Goal: Task Accomplishment & Management: Manage account settings

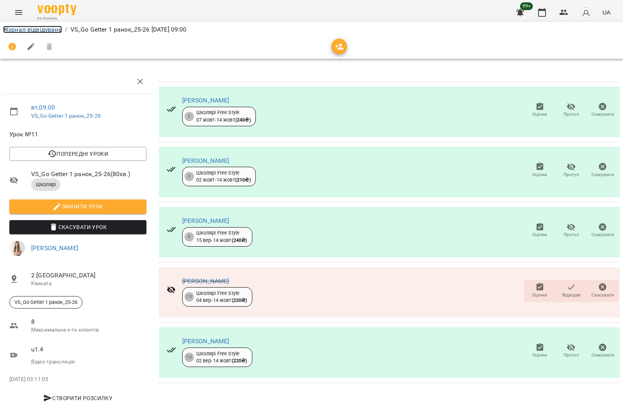
click at [23, 26] on link "Журнал відвідувань" at bounding box center [32, 29] width 59 height 7
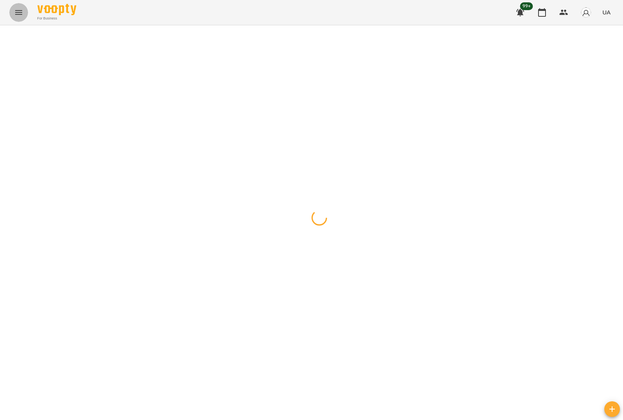
click at [18, 14] on icon "Menu" at bounding box center [18, 12] width 9 height 9
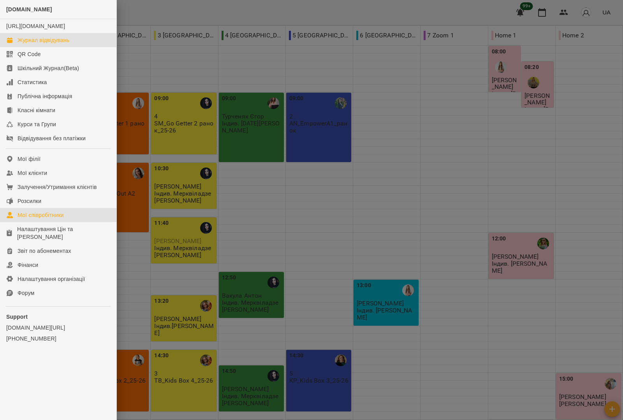
click at [41, 219] on div "Мої співробітники" at bounding box center [41, 215] width 46 height 8
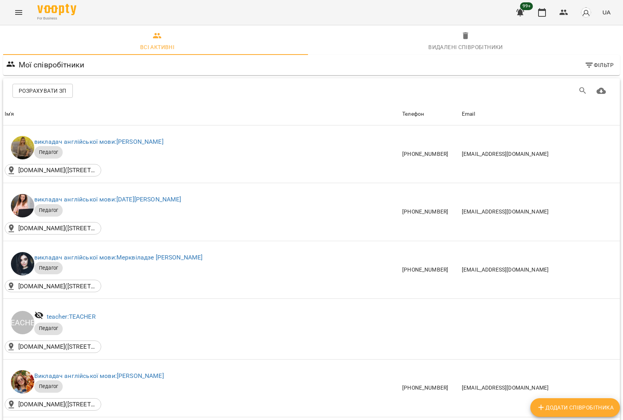
scroll to position [925, 0]
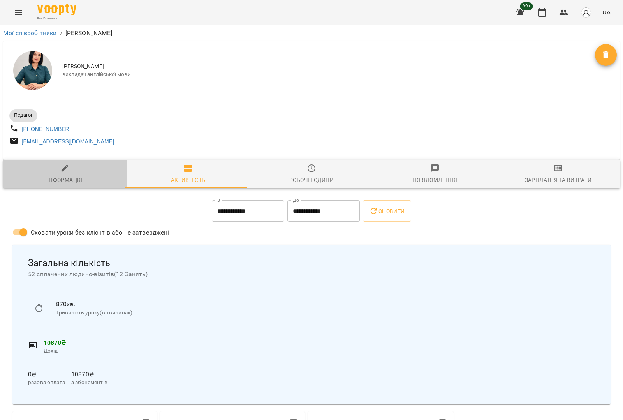
click at [74, 182] on div "Інформація" at bounding box center [64, 179] width 35 height 9
select select "**"
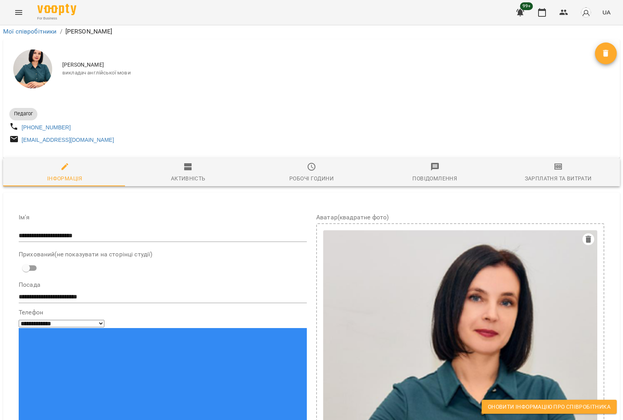
scroll to position [465, 0]
click at [519, 406] on span "Оновити інформацію про співробітника" at bounding box center [549, 406] width 123 height 9
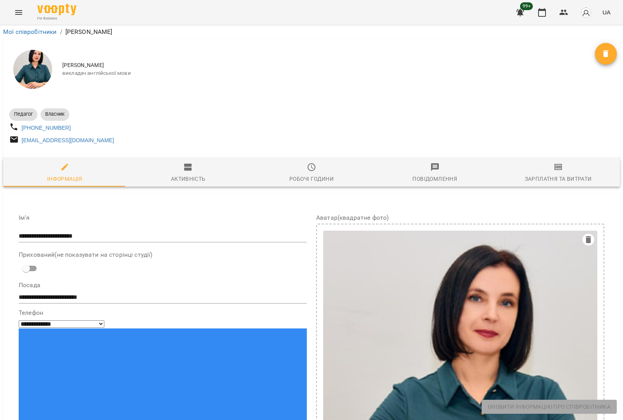
scroll to position [0, 0]
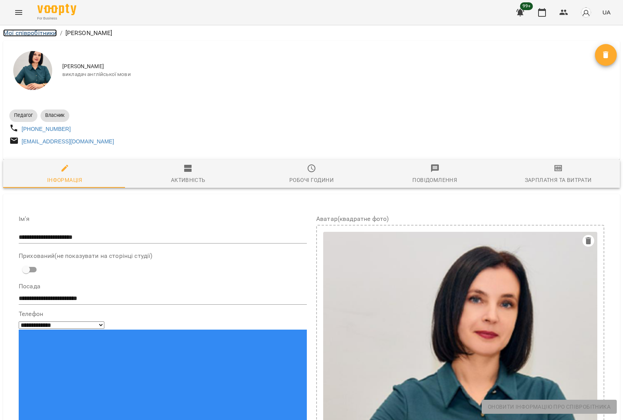
click at [42, 32] on link "Мої співробітники" at bounding box center [30, 32] width 54 height 7
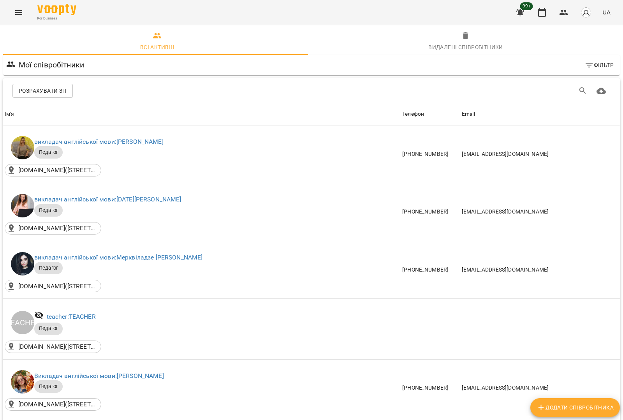
scroll to position [243, 0]
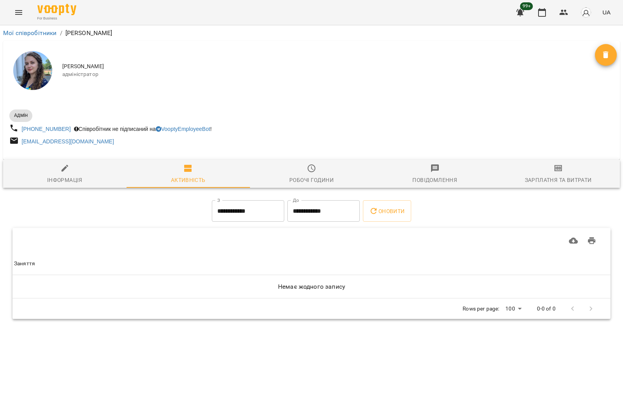
click at [69, 177] on div "Інформація" at bounding box center [64, 179] width 35 height 9
select select "**"
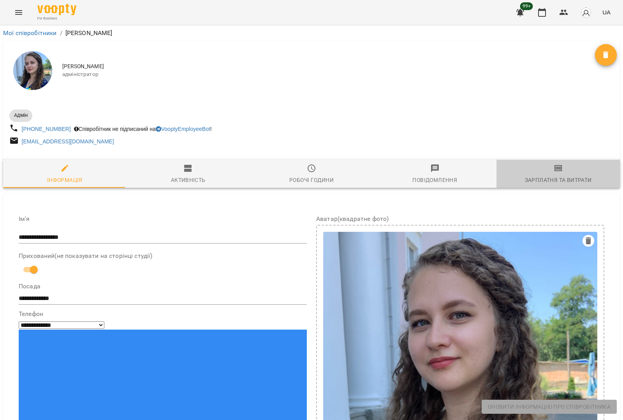
click at [570, 174] on span "Зарплатня та Витрати" at bounding box center [558, 174] width 114 height 21
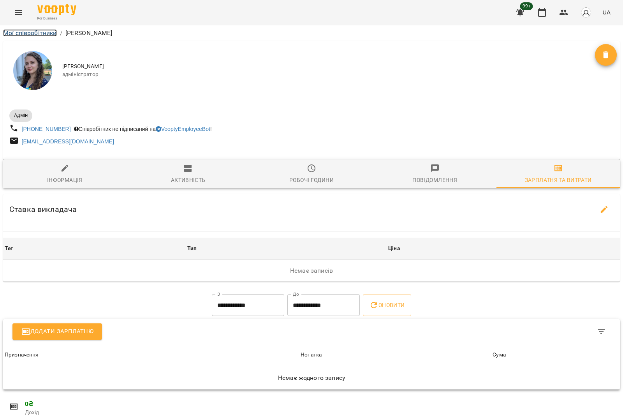
click at [51, 32] on link "Мої співробітники" at bounding box center [30, 32] width 54 height 7
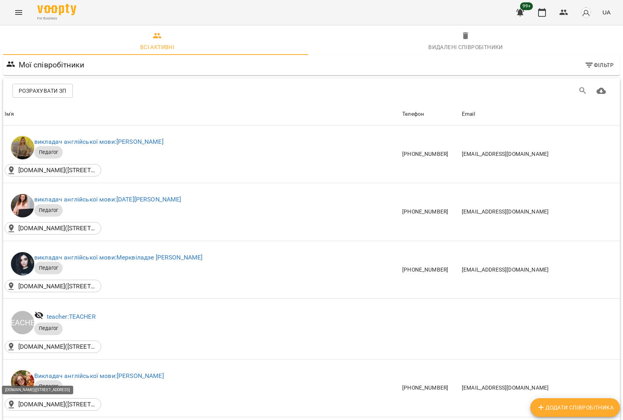
scroll to position [957, 0]
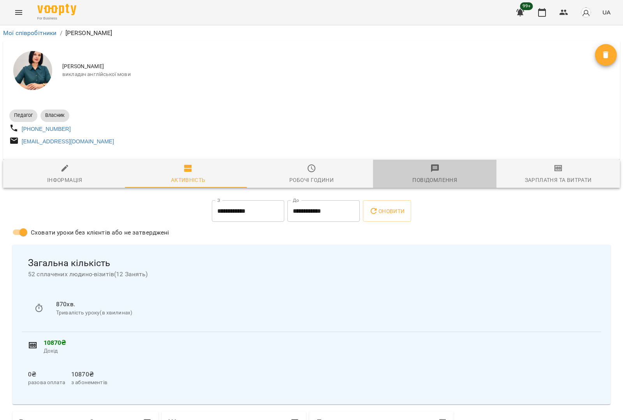
click at [430, 176] on span "Повідомлення" at bounding box center [435, 174] width 114 height 21
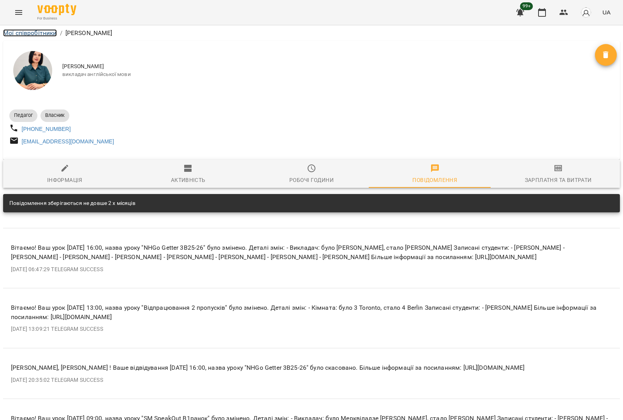
click at [42, 35] on link "Мої співробітники" at bounding box center [30, 32] width 54 height 7
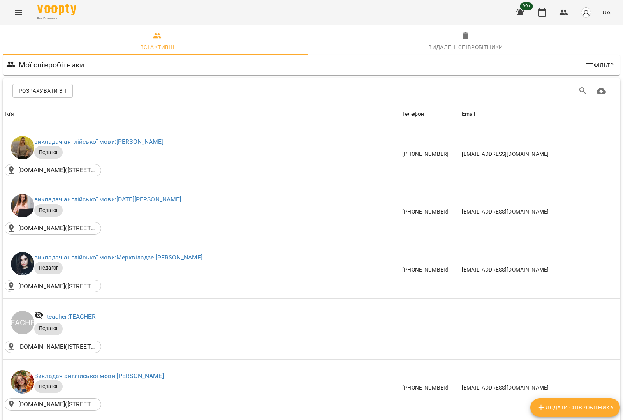
scroll to position [519, 0]
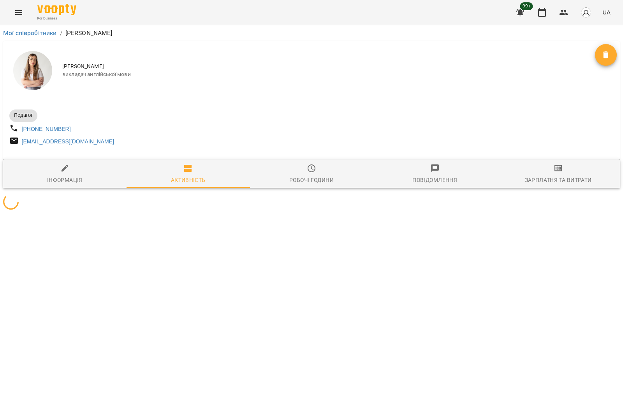
click at [435, 176] on span "Повідомлення" at bounding box center [435, 174] width 114 height 21
